Goal: Task Accomplishment & Management: Manage account settings

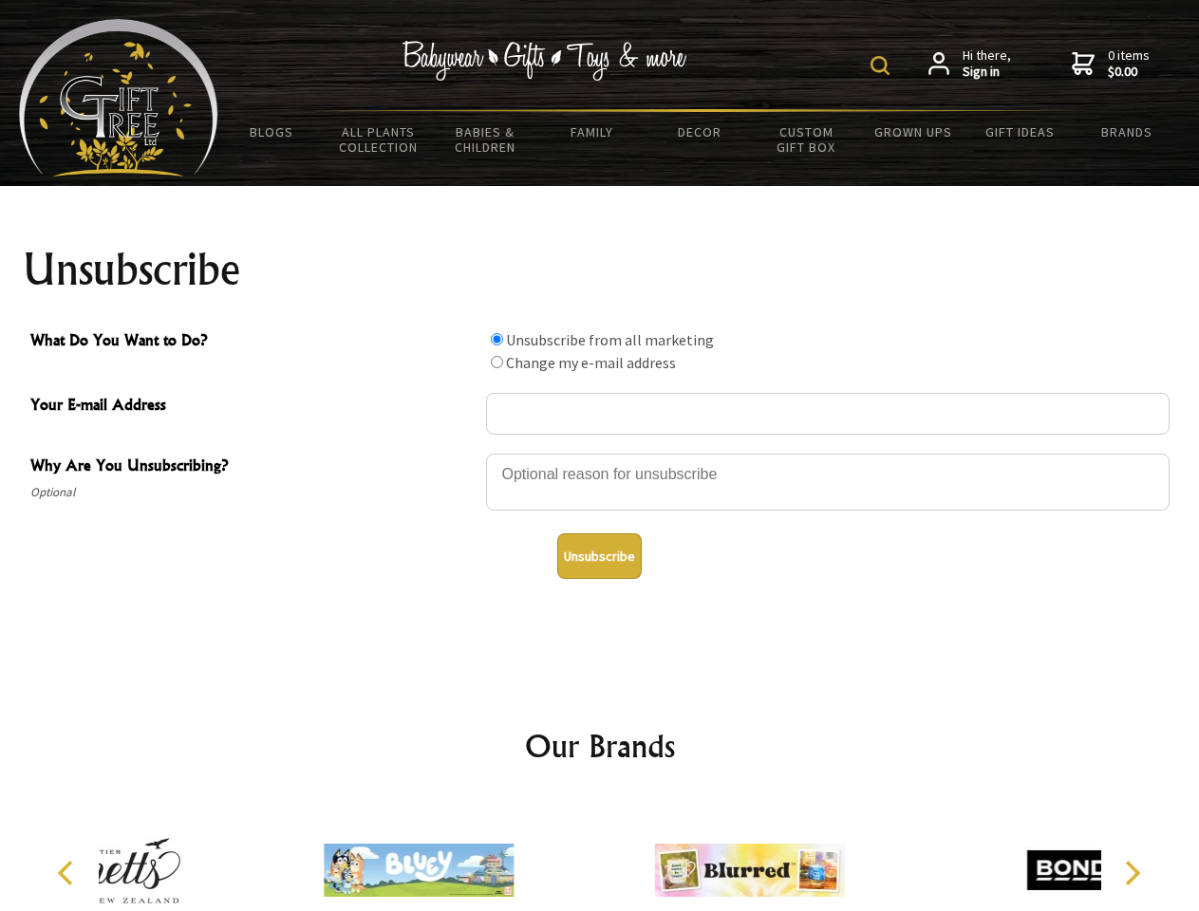
click at [883, 65] on img at bounding box center [879, 65] width 19 height 19
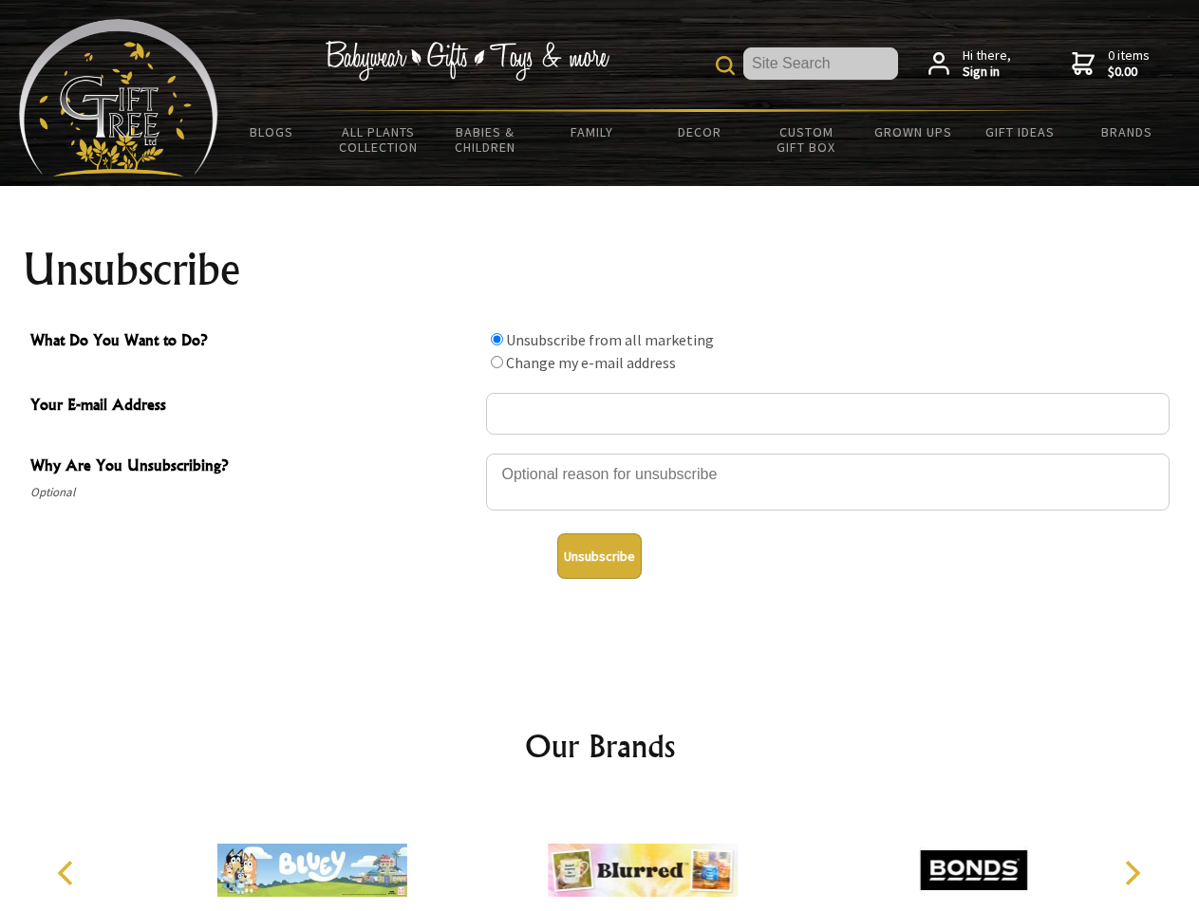
click at [600, 453] on div at bounding box center [827, 485] width 683 height 66
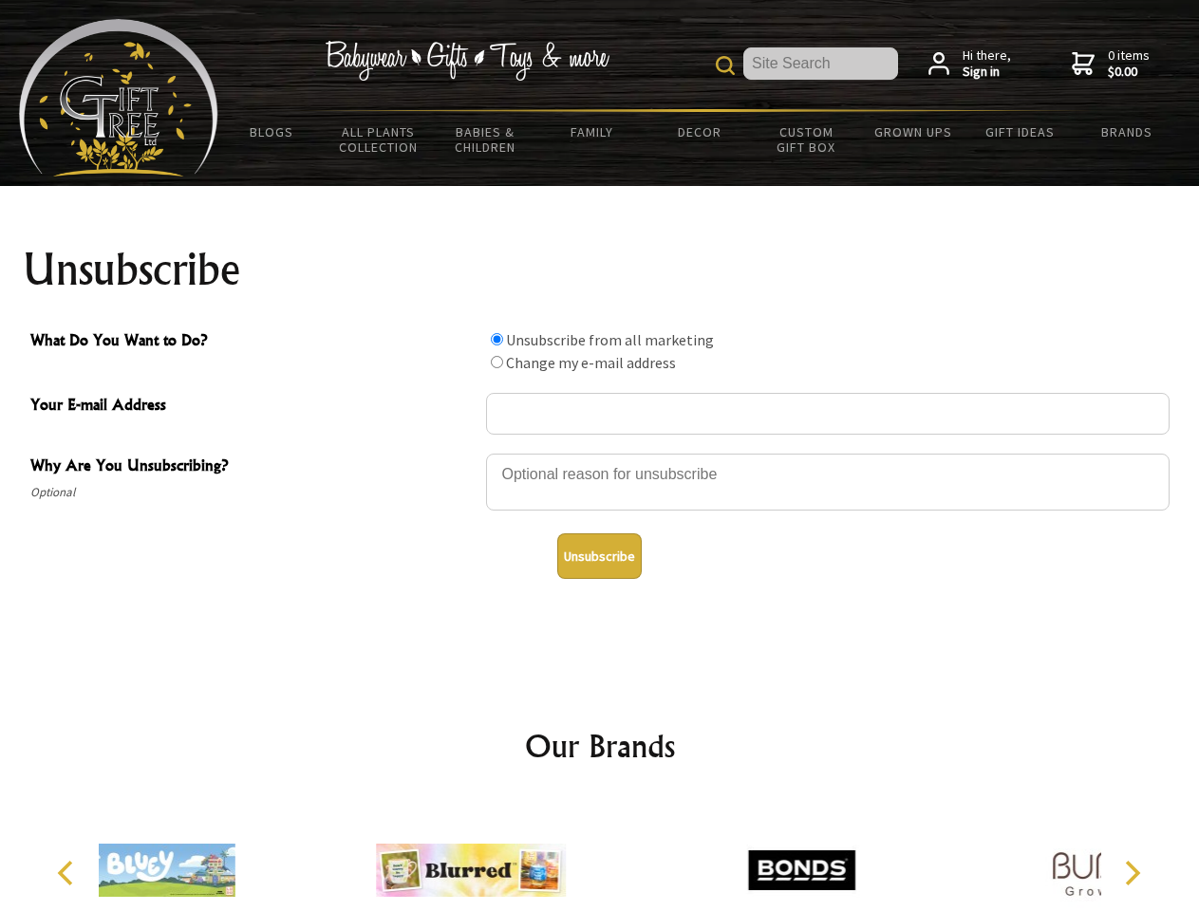
click at [496, 339] on input "What Do You Want to Do?" at bounding box center [497, 339] width 12 height 12
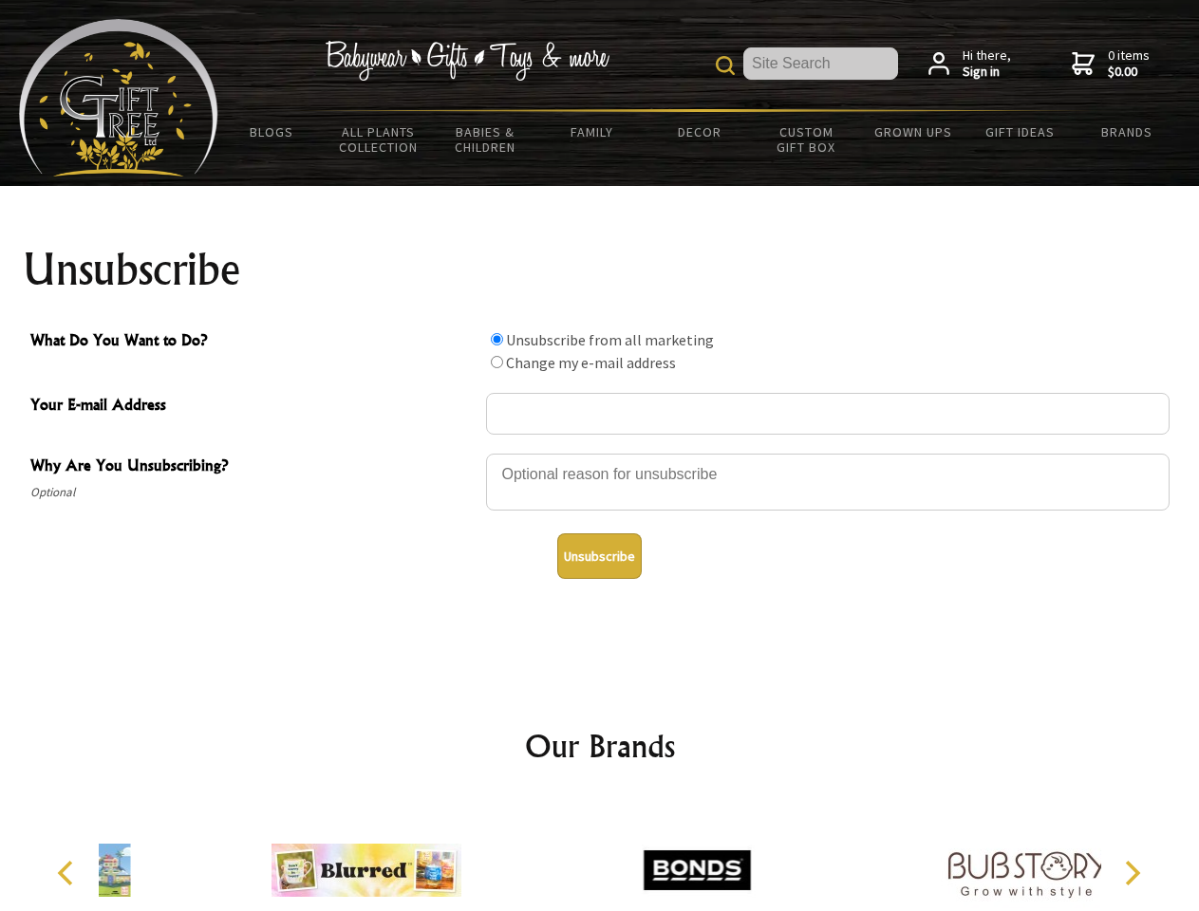
click at [496, 362] on input "What Do You Want to Do?" at bounding box center [497, 362] width 12 height 12
radio input "true"
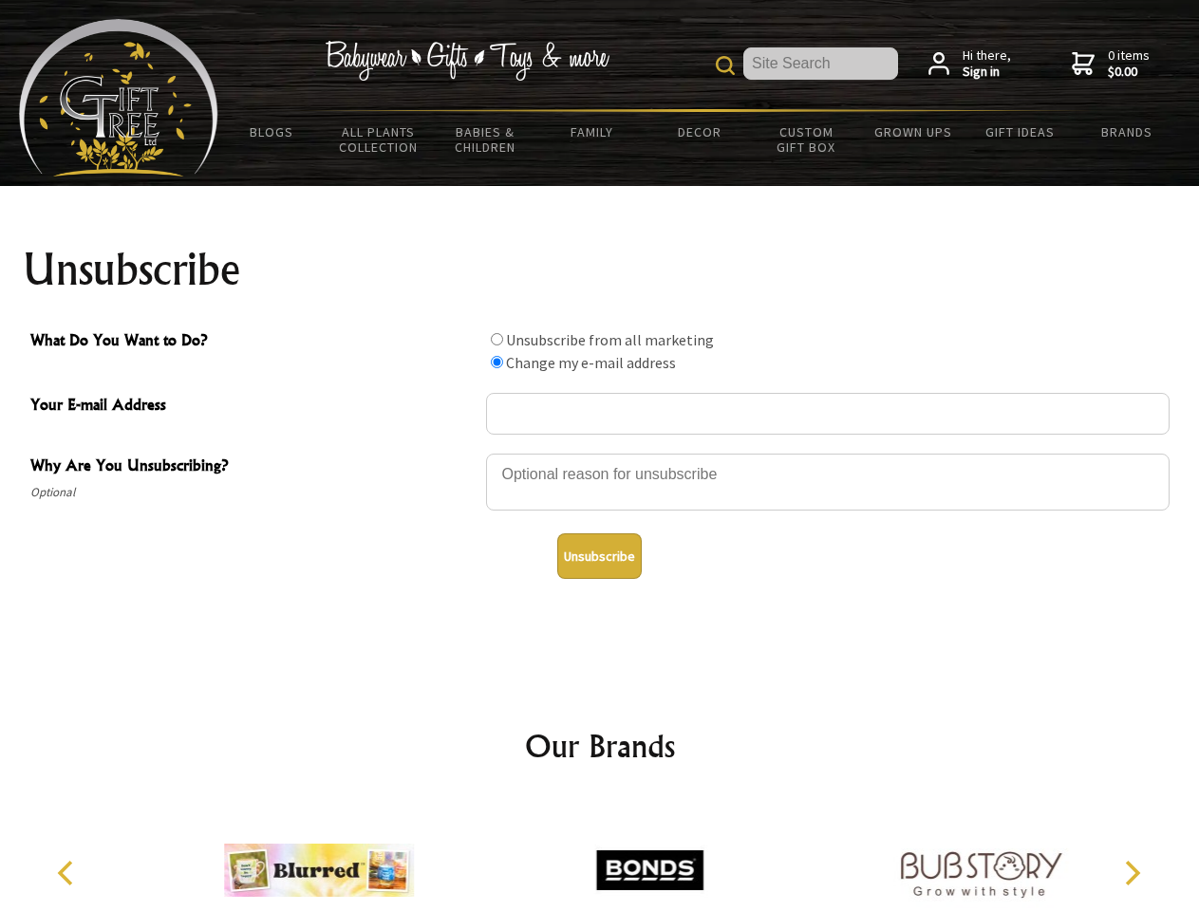
click at [599, 556] on button "Unsubscribe" at bounding box center [599, 556] width 84 height 46
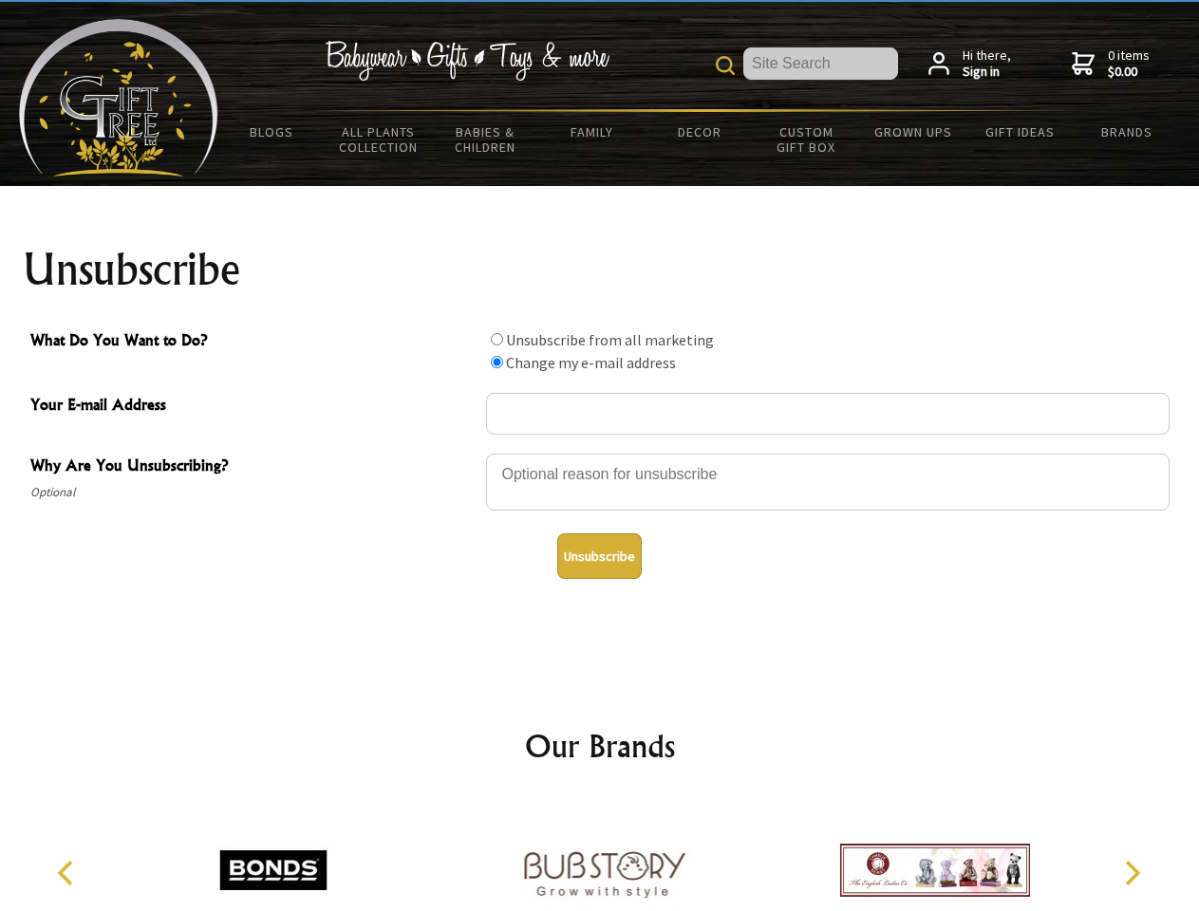
click at [600, 855] on img at bounding box center [604, 870] width 190 height 142
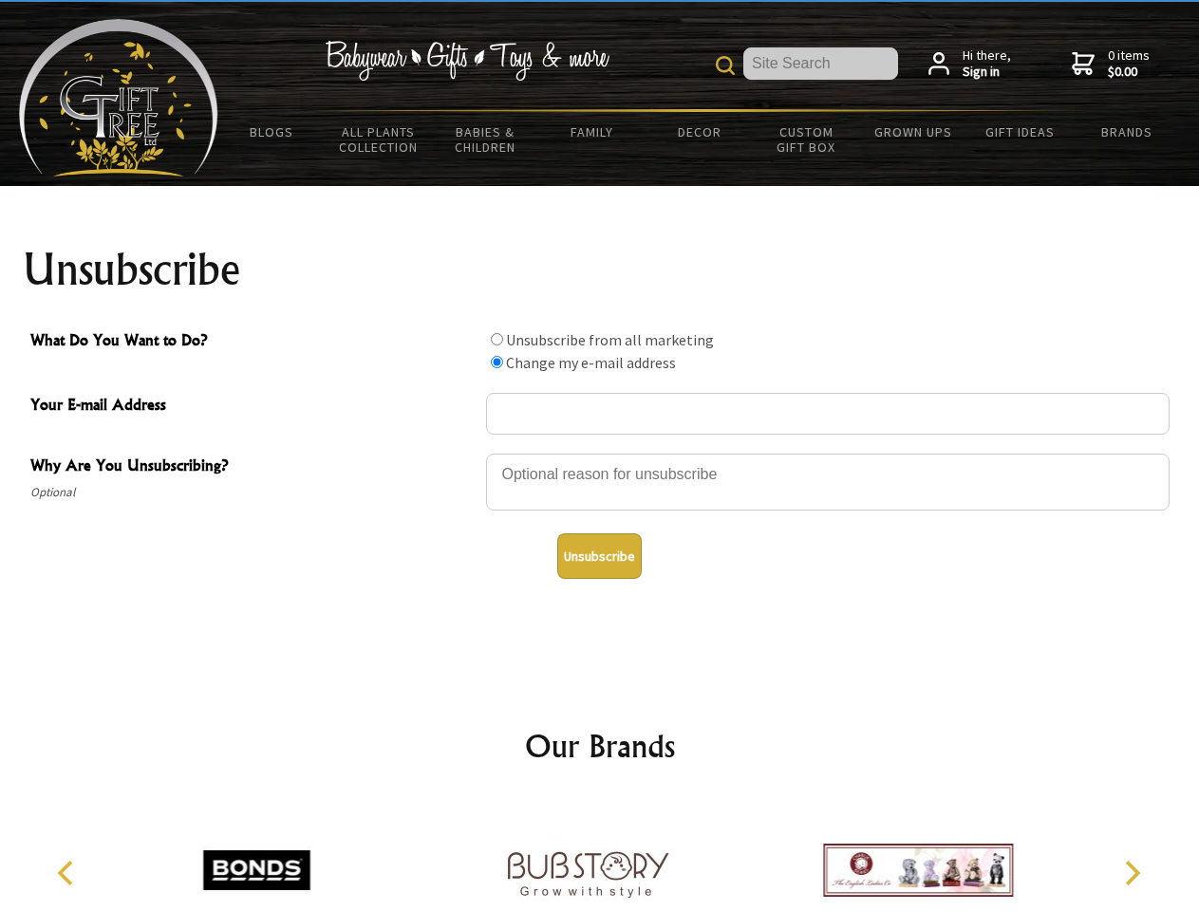
click at [68, 873] on icon "Previous" at bounding box center [67, 873] width 25 height 25
click at [1132, 873] on icon "Next" at bounding box center [1130, 873] width 25 height 25
